Goal: Find specific page/section: Find specific page/section

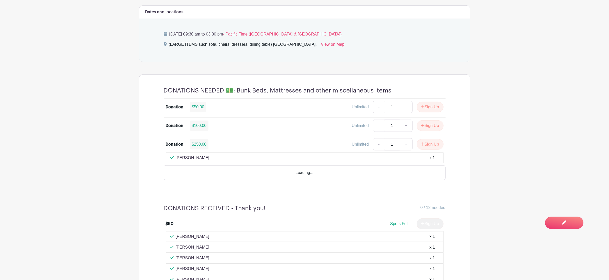
scroll to position [344, 0]
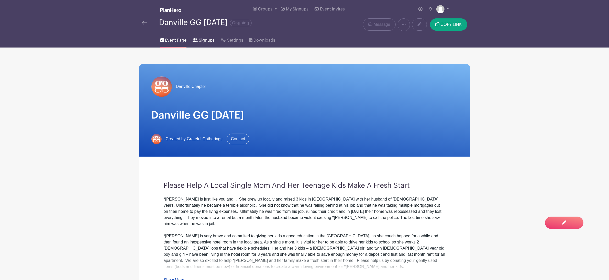
click at [204, 40] on span "Signups" at bounding box center [207, 40] width 16 height 6
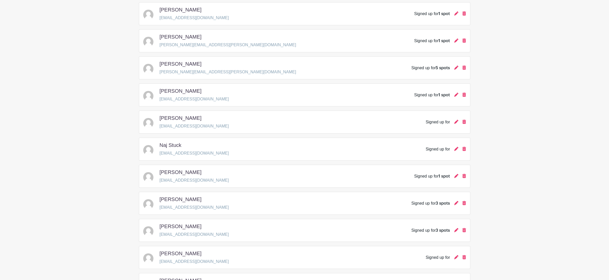
scroll to position [368, 0]
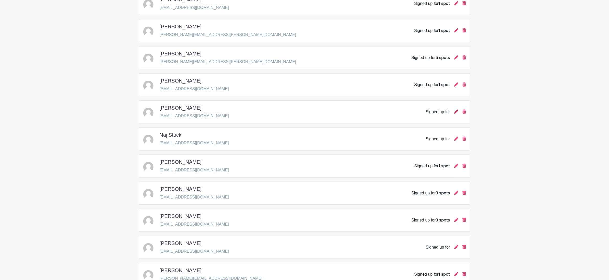
click at [456, 114] on icon at bounding box center [456, 112] width 4 height 4
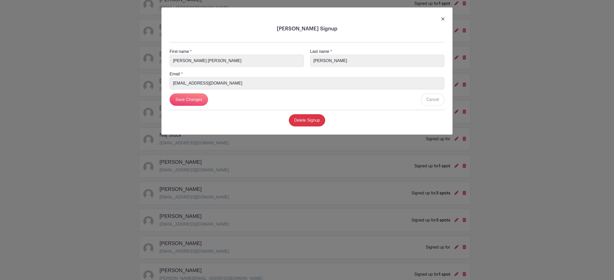
click at [443, 19] on img at bounding box center [442, 18] width 3 height 3
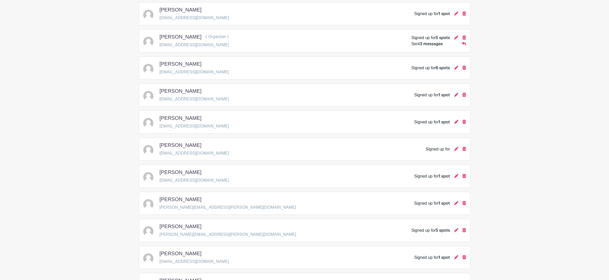
scroll to position [0, 0]
